Goal: Check status: Check status

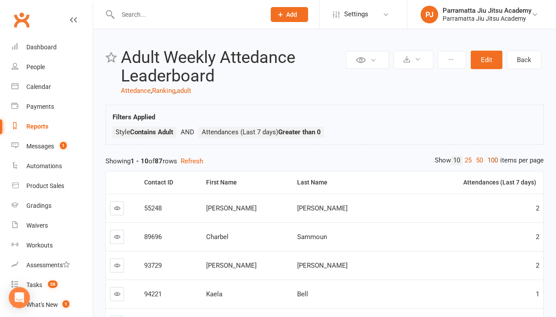
click at [491, 160] on link "100" at bounding box center [492, 160] width 15 height 9
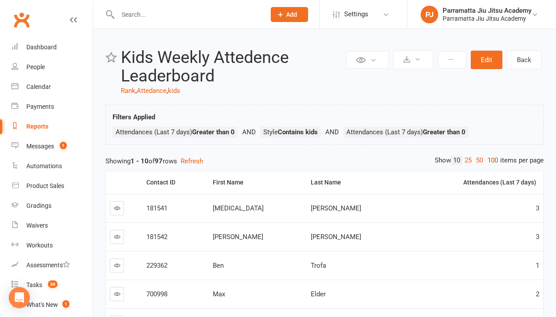
click at [491, 160] on link "100" at bounding box center [492, 160] width 15 height 9
